Goal: Transaction & Acquisition: Purchase product/service

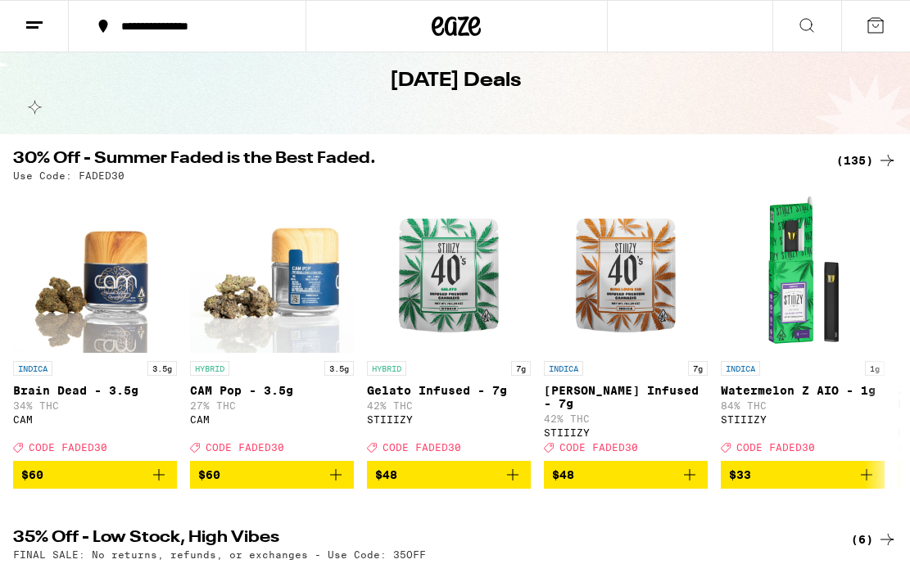
click at [854, 161] on div "(135)" at bounding box center [866, 161] width 61 height 20
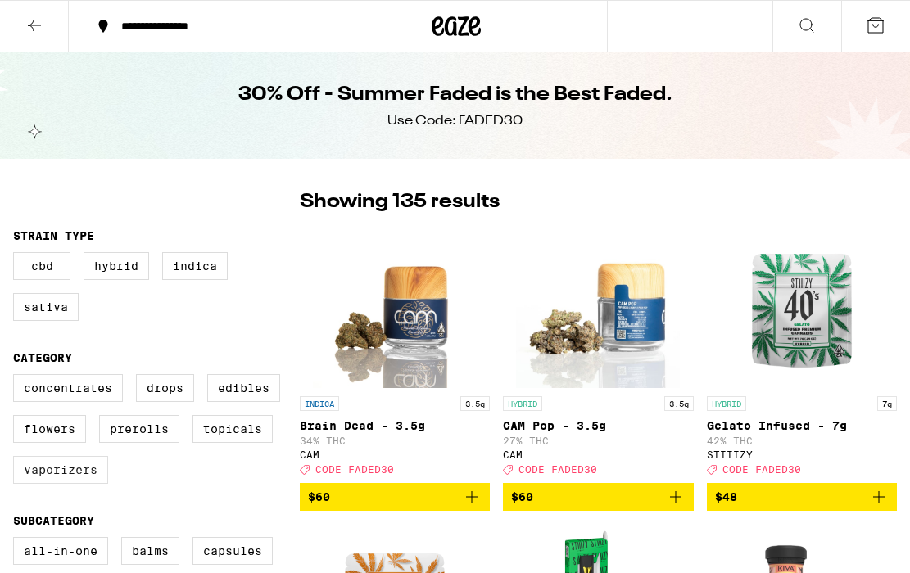
click at [83, 484] on label "Vaporizers" at bounding box center [60, 470] width 95 height 28
click at [17, 378] on input "Vaporizers" at bounding box center [16, 377] width 1 height 1
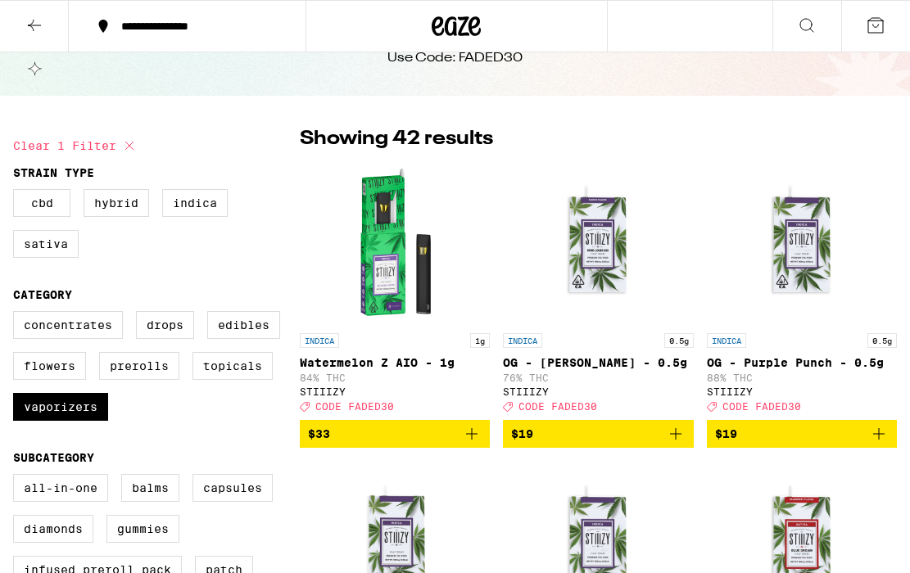
scroll to position [66, 0]
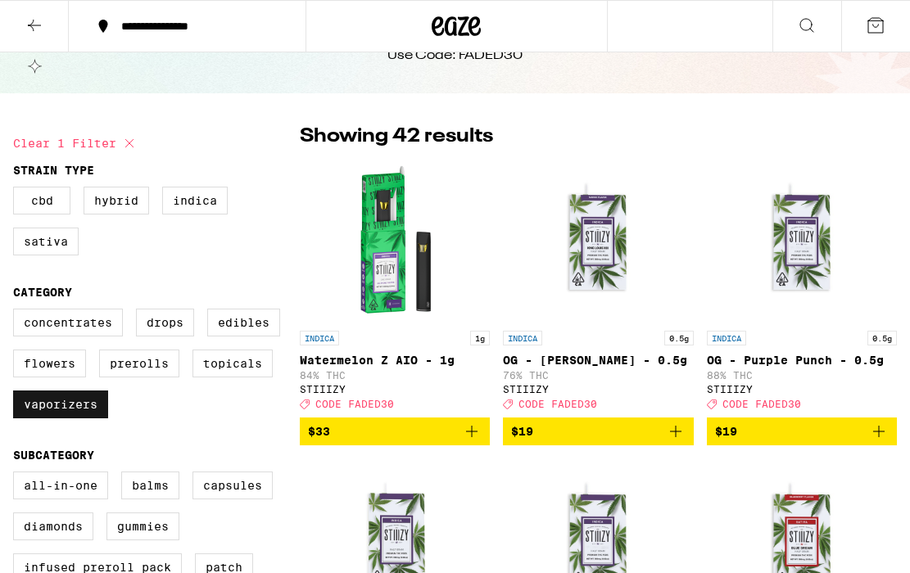
click at [81, 413] on label "Vaporizers" at bounding box center [60, 405] width 95 height 28
click at [17, 312] on input "Vaporizers" at bounding box center [16, 311] width 1 height 1
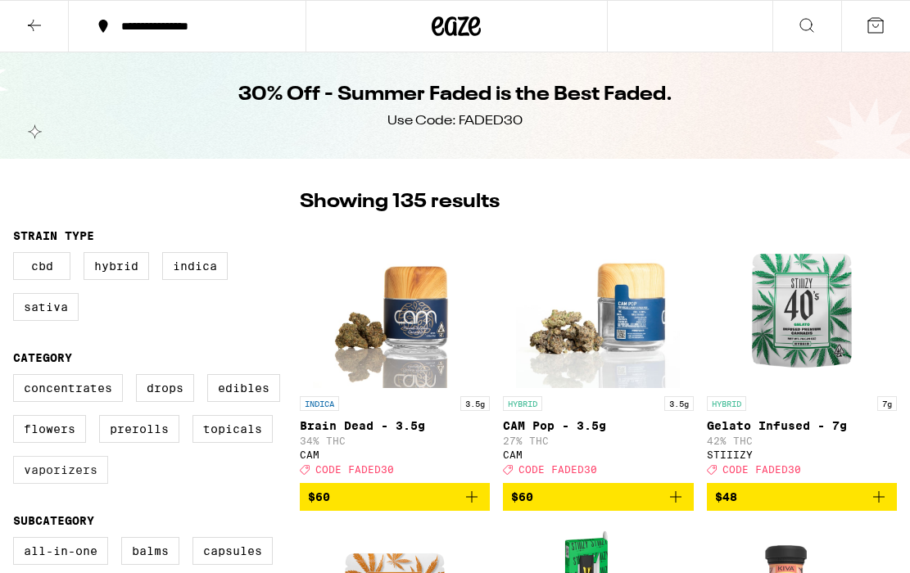
click at [61, 484] on label "Vaporizers" at bounding box center [60, 470] width 95 height 28
click at [17, 378] on input "Vaporizers" at bounding box center [16, 377] width 1 height 1
checkbox input "true"
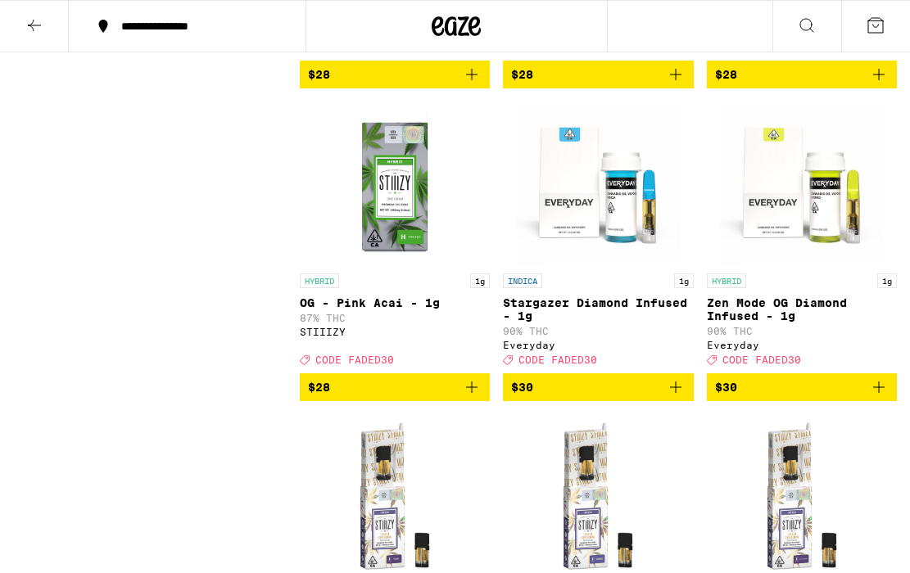
scroll to position [2548, 0]
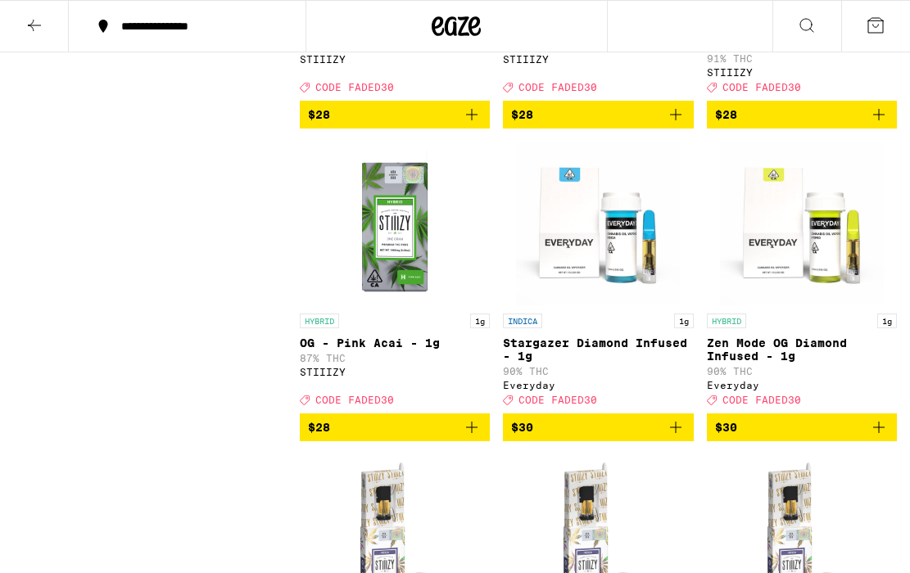
click at [790, 306] on img "Open page for Zen Mode OG Diamond Infused - 1g from Everyday" at bounding box center [802, 224] width 164 height 164
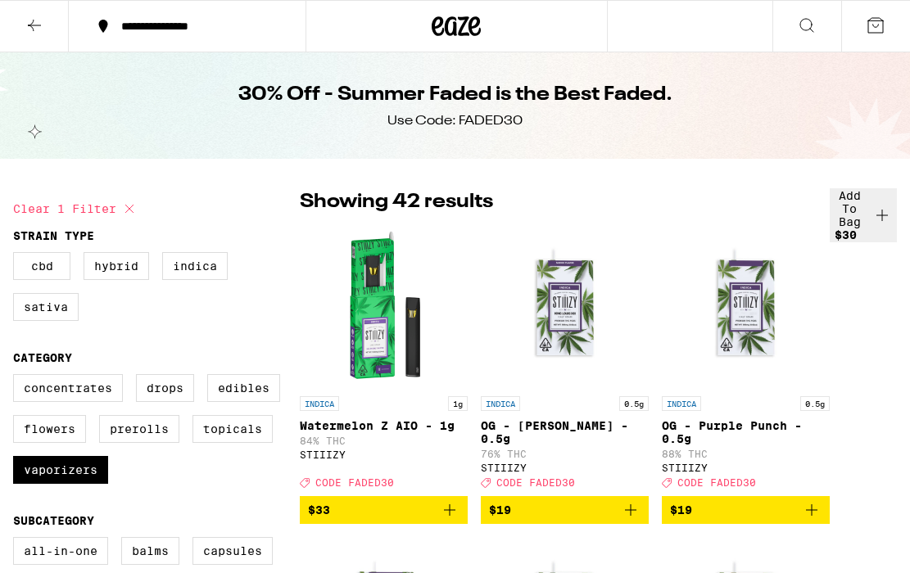
click at [31, 24] on icon at bounding box center [35, 26] width 20 height 20
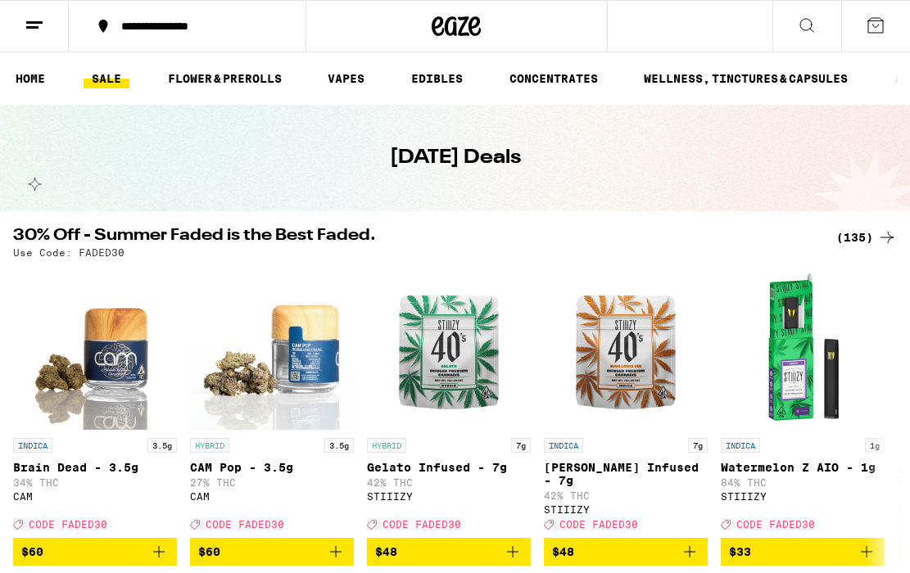
click at [810, 23] on icon at bounding box center [807, 26] width 20 height 20
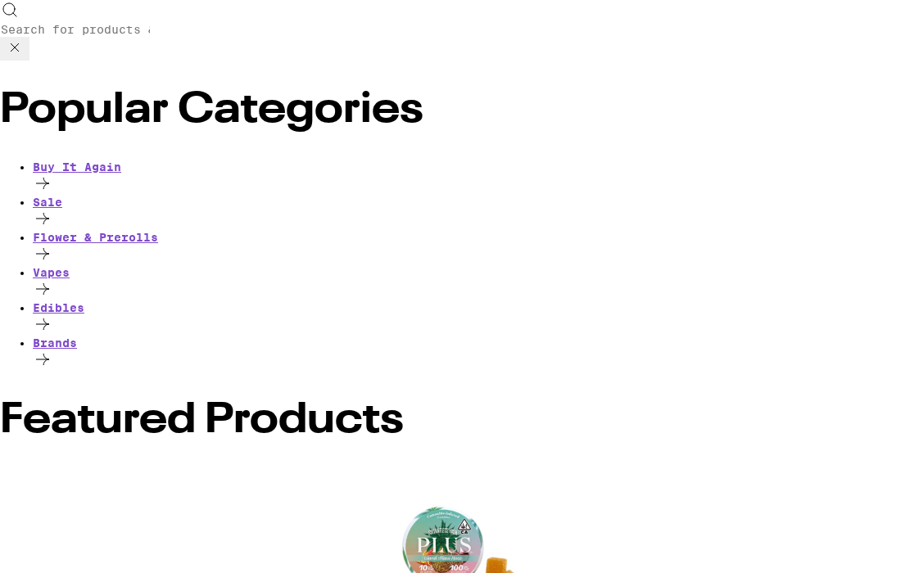
click at [151, 22] on input "Search for Products" at bounding box center [75, 29] width 151 height 15
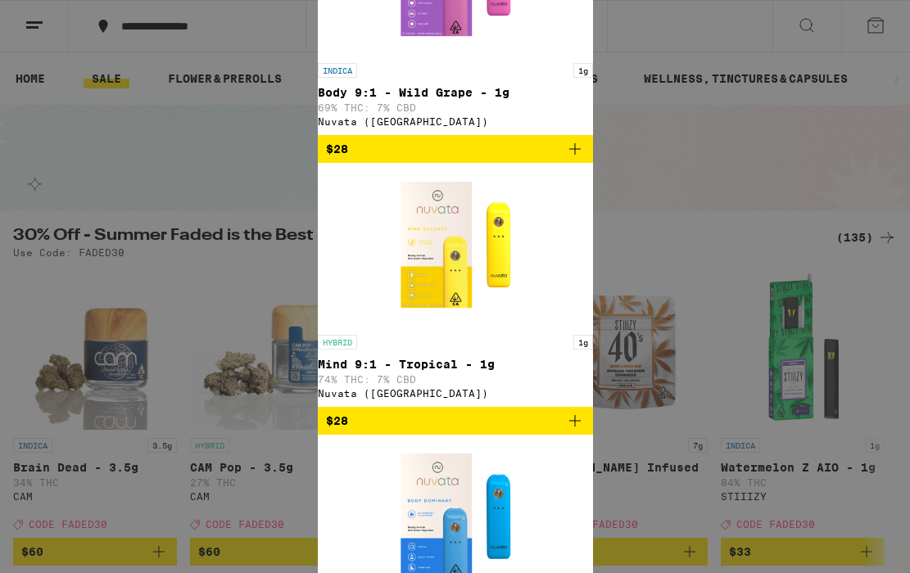
type input "nuv"
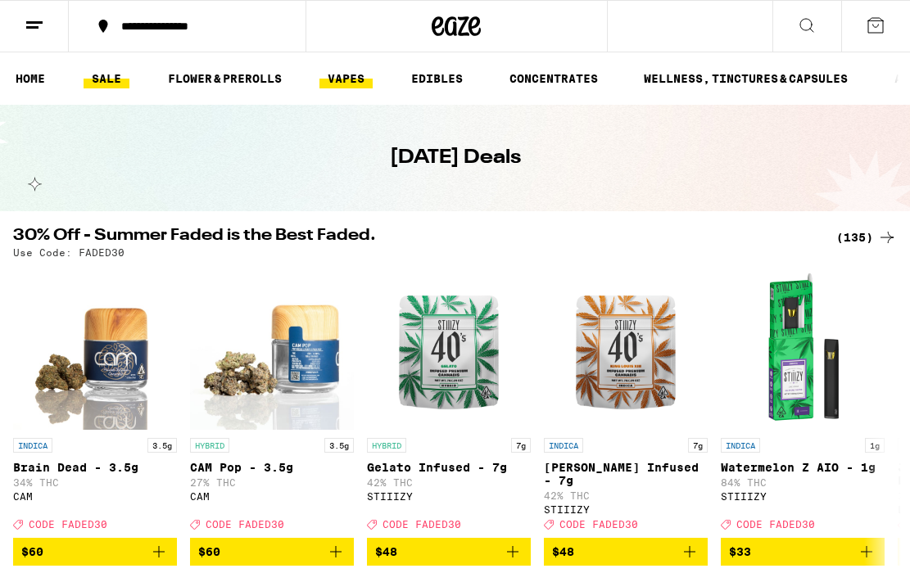
click at [344, 73] on link "VAPES" at bounding box center [345, 79] width 53 height 20
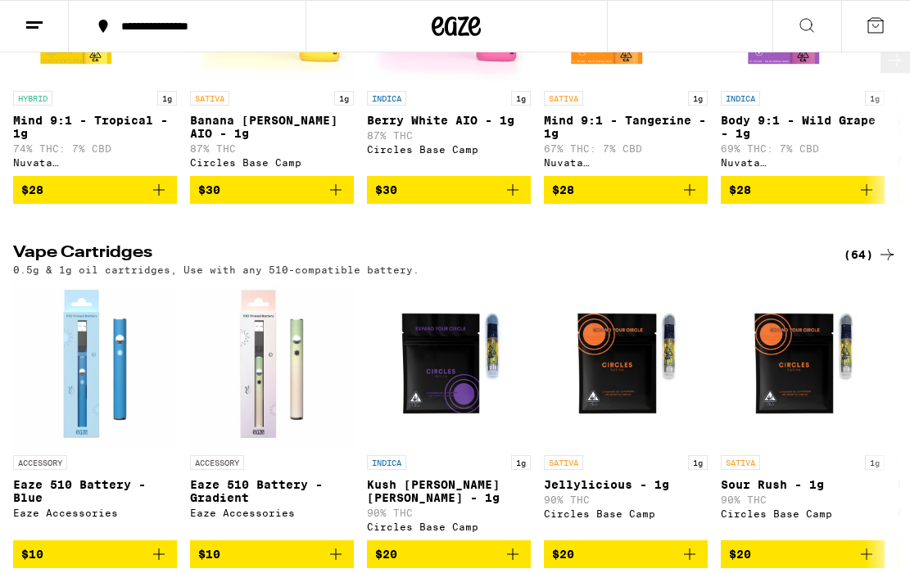
scroll to position [256, 0]
